Goal: Information Seeking & Learning: Learn about a topic

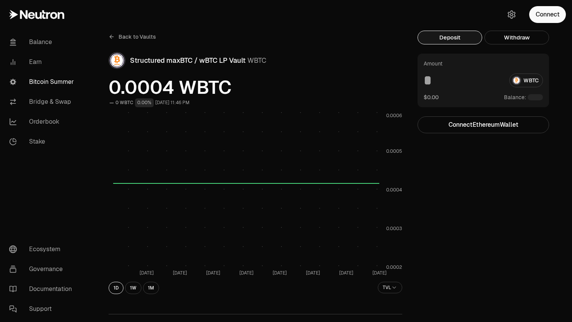
click at [138, 34] on span "Back to Vaults" at bounding box center [137, 37] width 37 height 8
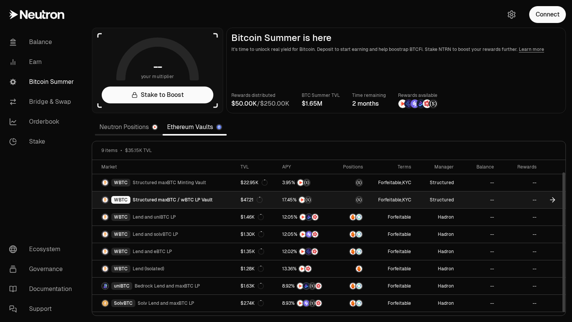
scroll to position [13, 0]
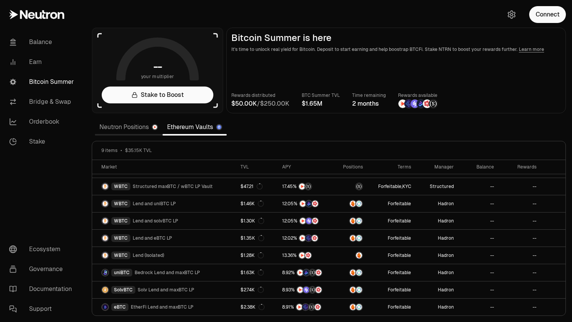
click at [105, 131] on link "Neutron Positions" at bounding box center [129, 126] width 68 height 15
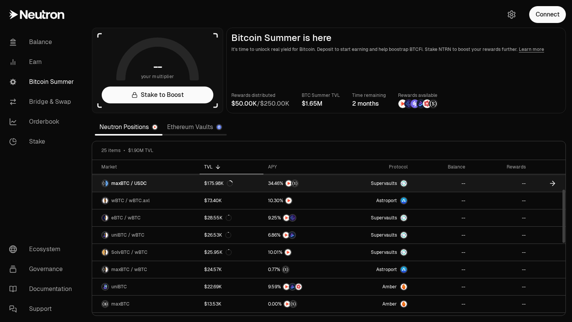
scroll to position [88, 0]
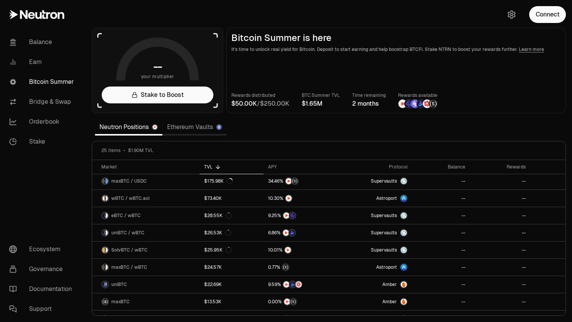
click at [172, 130] on link "Ethereum Vaults" at bounding box center [195, 126] width 64 height 15
